Goal: Browse casually: Explore the website without a specific task or goal

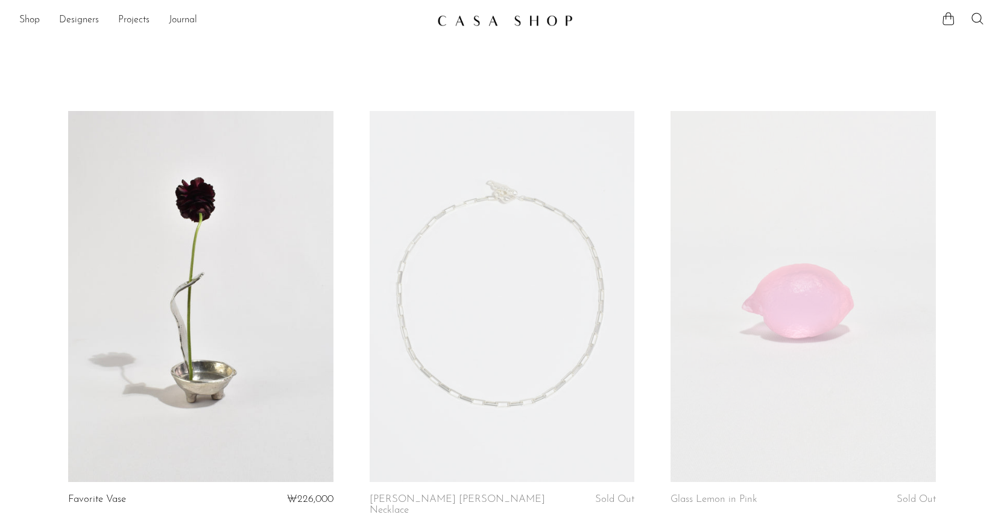
click at [557, 24] on img at bounding box center [505, 20] width 136 height 12
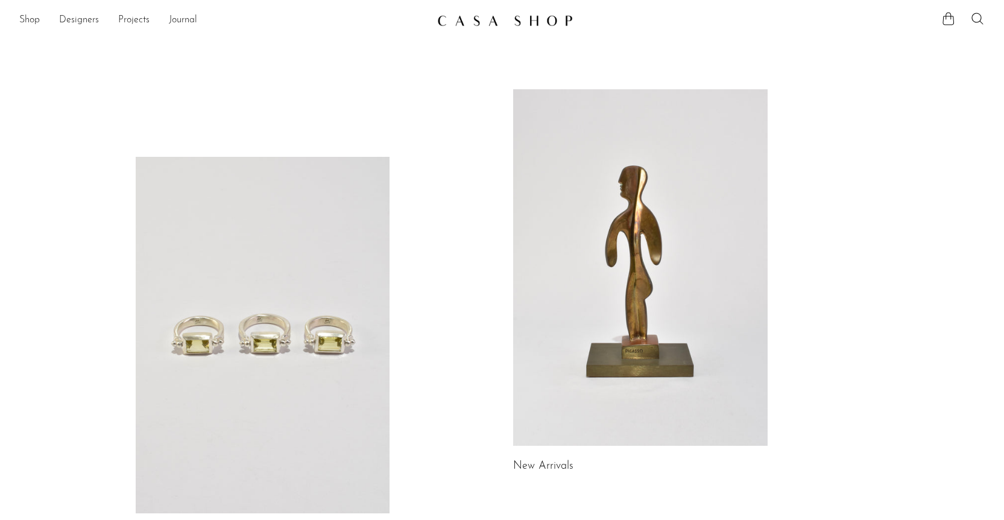
click at [506, 27] on link at bounding box center [502, 21] width 130 height 22
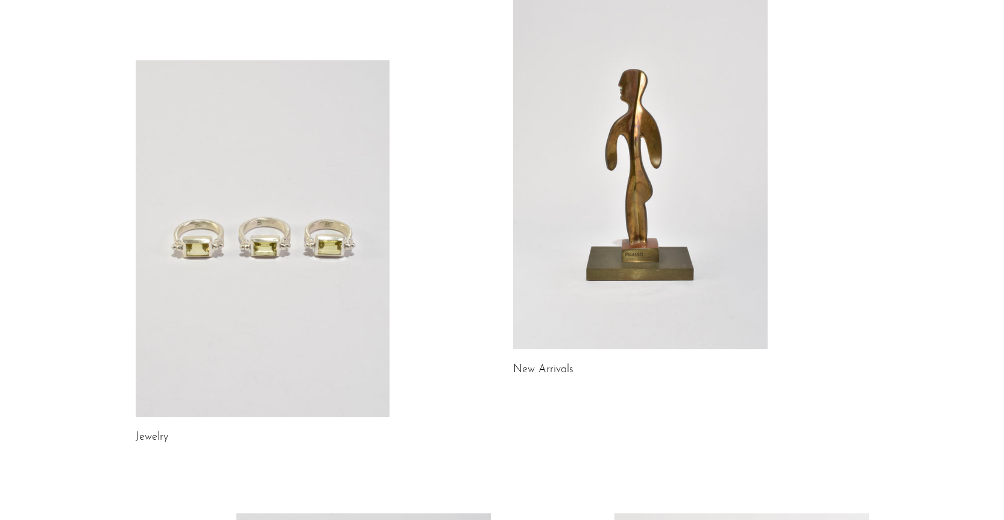
scroll to position [97, 0]
click at [646, 273] on link at bounding box center [640, 170] width 255 height 357
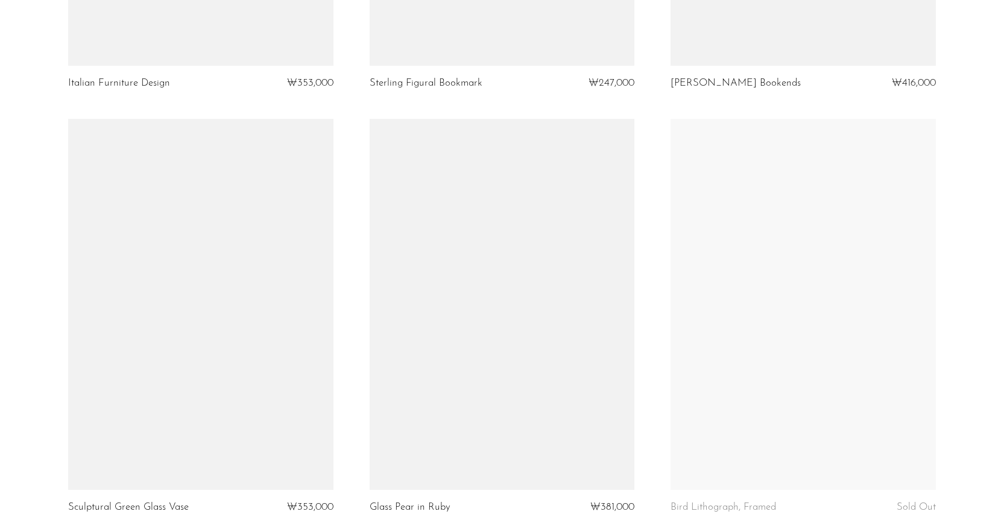
scroll to position [4820, 0]
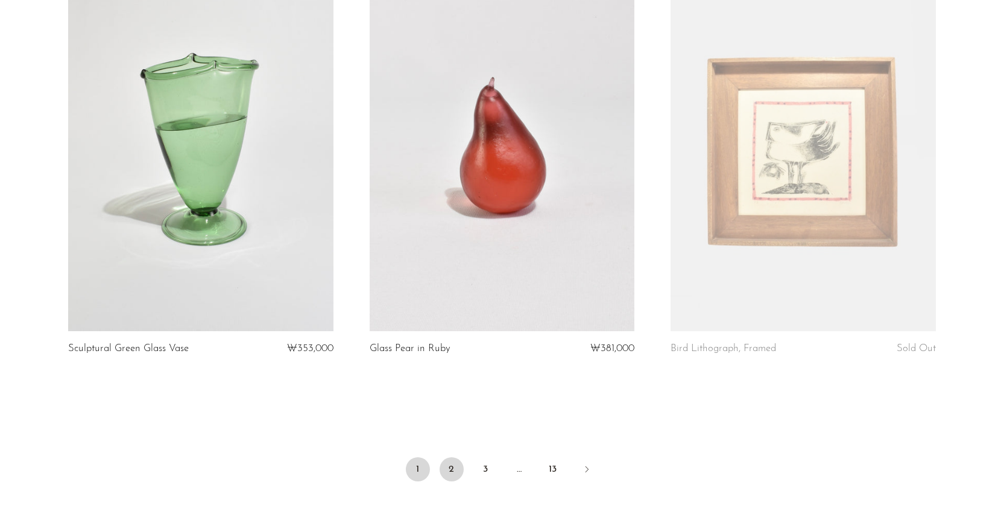
click at [455, 471] on link "2" at bounding box center [452, 469] width 24 height 24
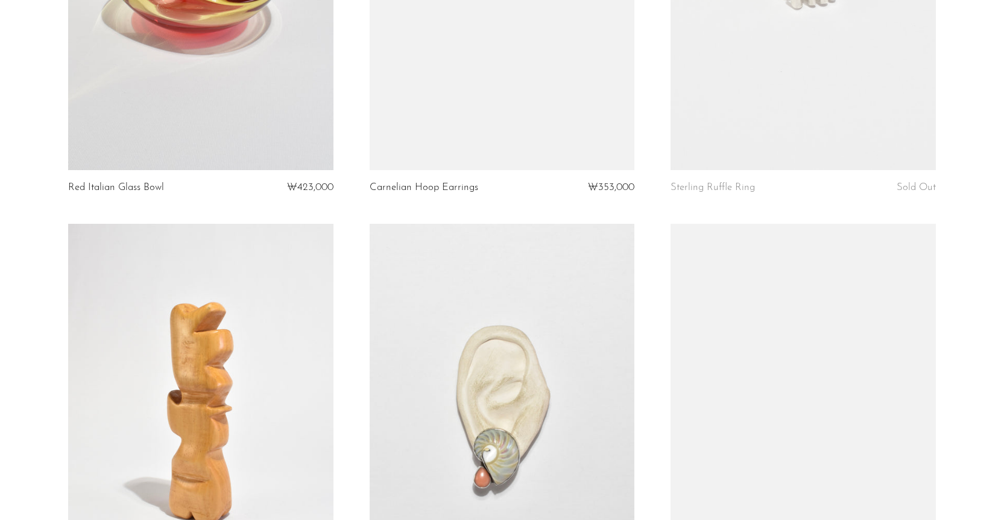
scroll to position [1164, 0]
